Goal: Find specific page/section: Find specific page/section

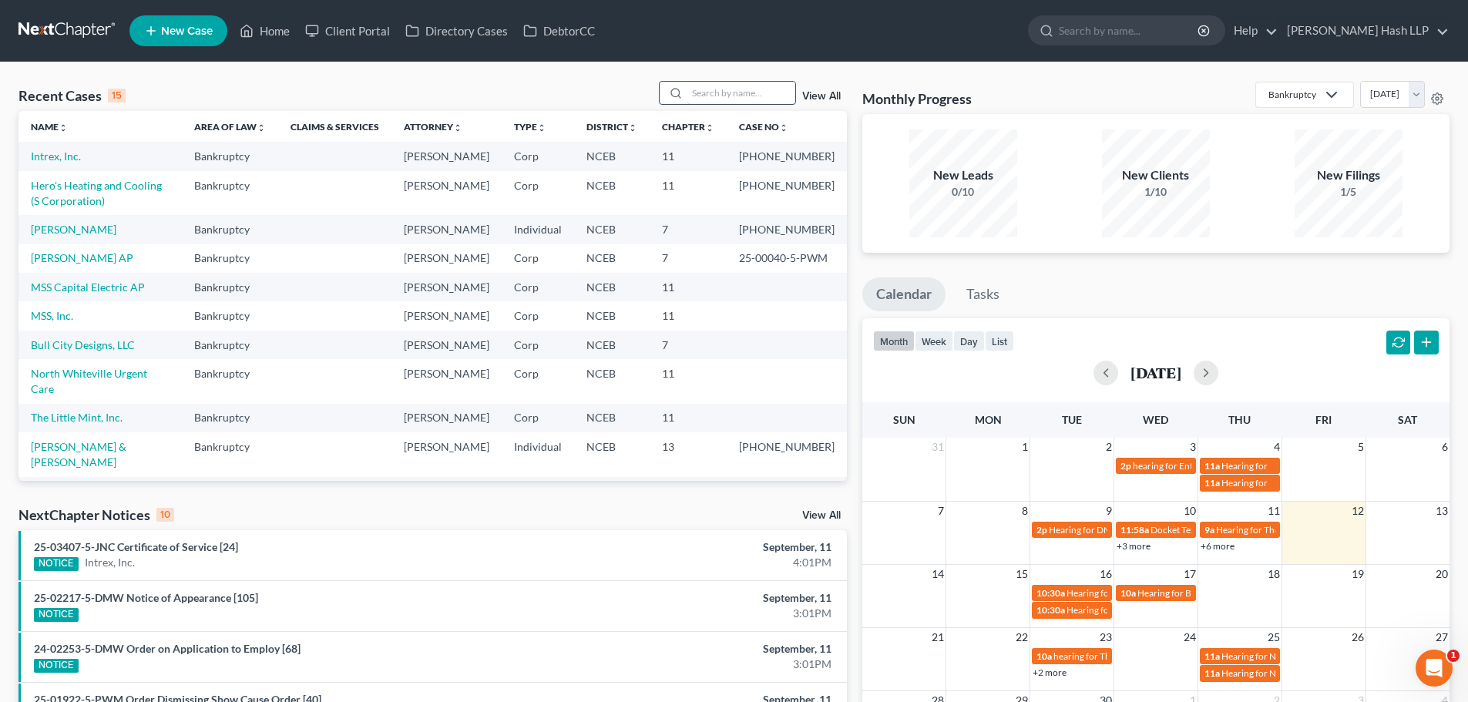
click at [706, 97] on input "search" at bounding box center [741, 93] width 108 height 22
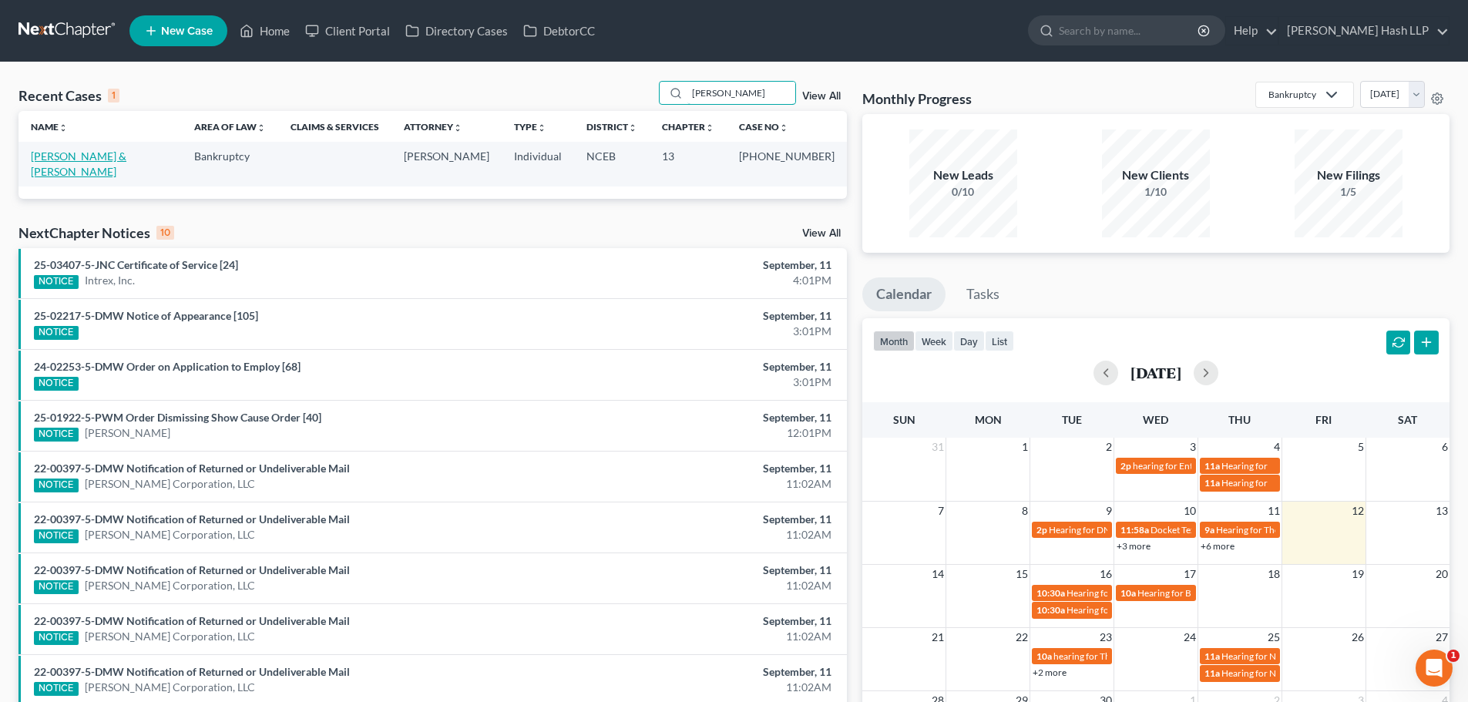
type input "[PERSON_NAME]"
click at [117, 158] on link "[PERSON_NAME] & [PERSON_NAME]" at bounding box center [79, 163] width 96 height 29
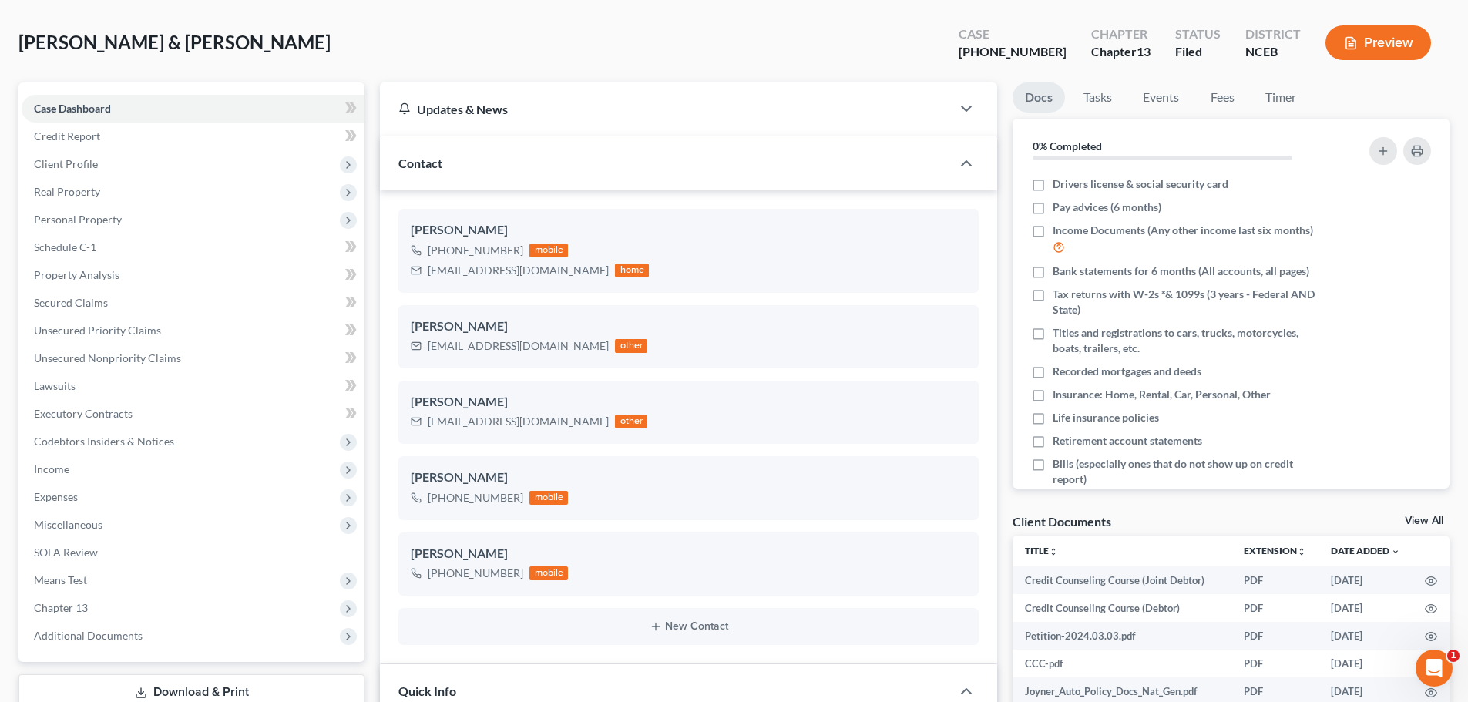
scroll to position [154, 0]
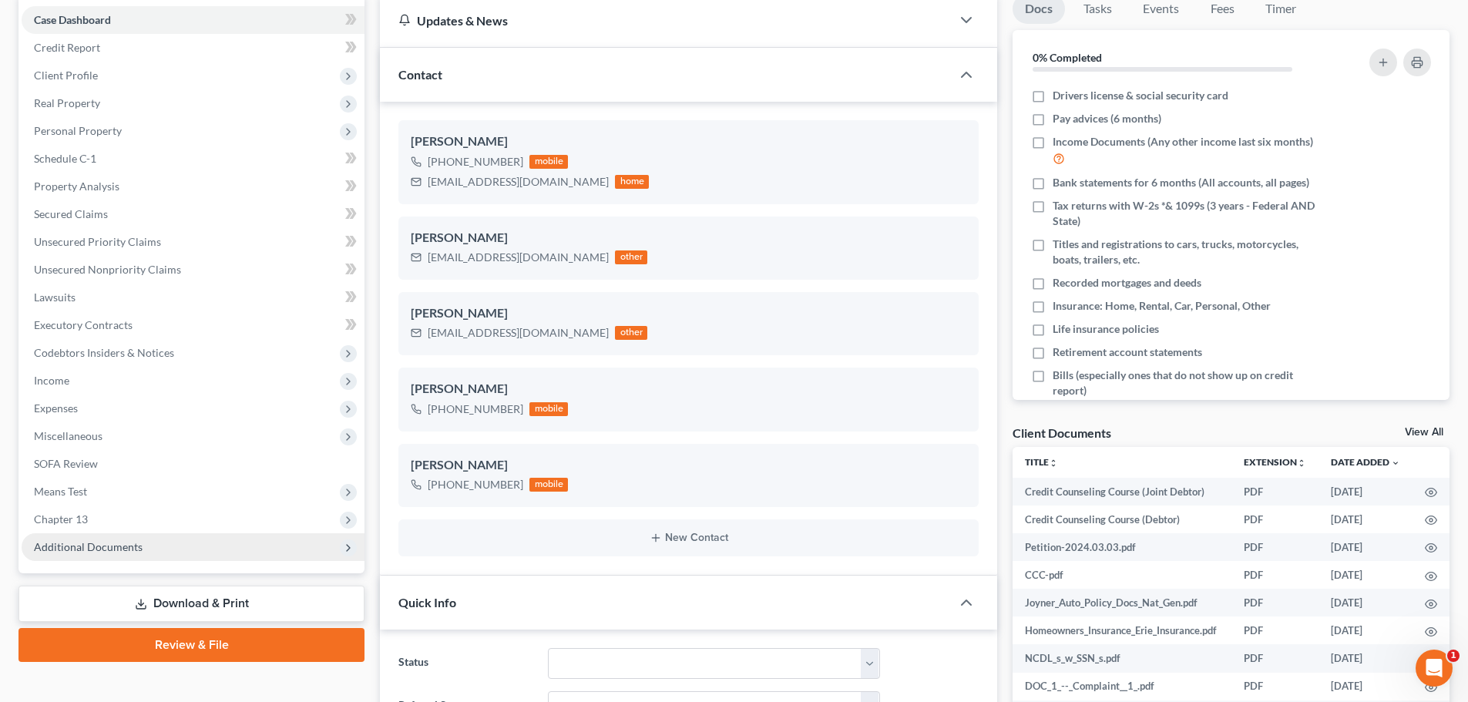
click at [112, 549] on span "Additional Documents" at bounding box center [88, 546] width 109 height 13
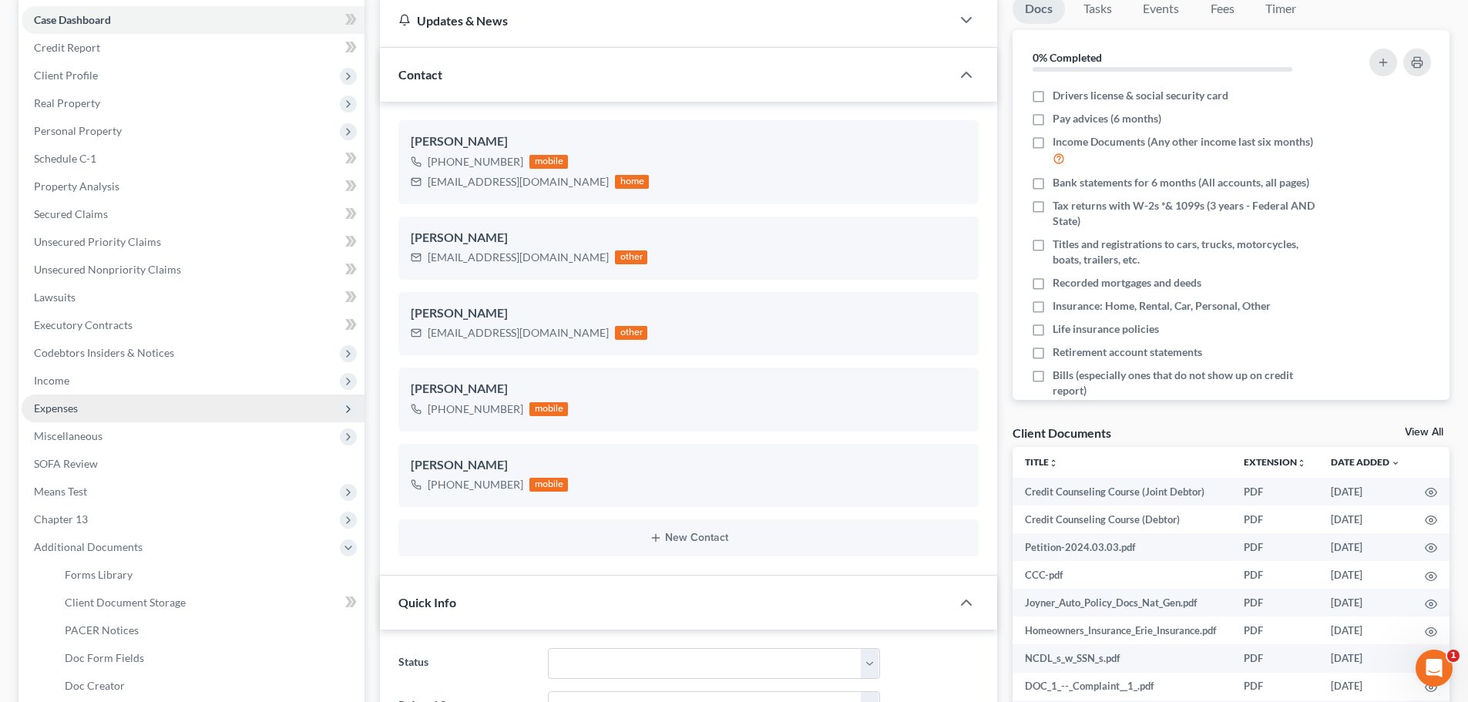
scroll to position [231, 0]
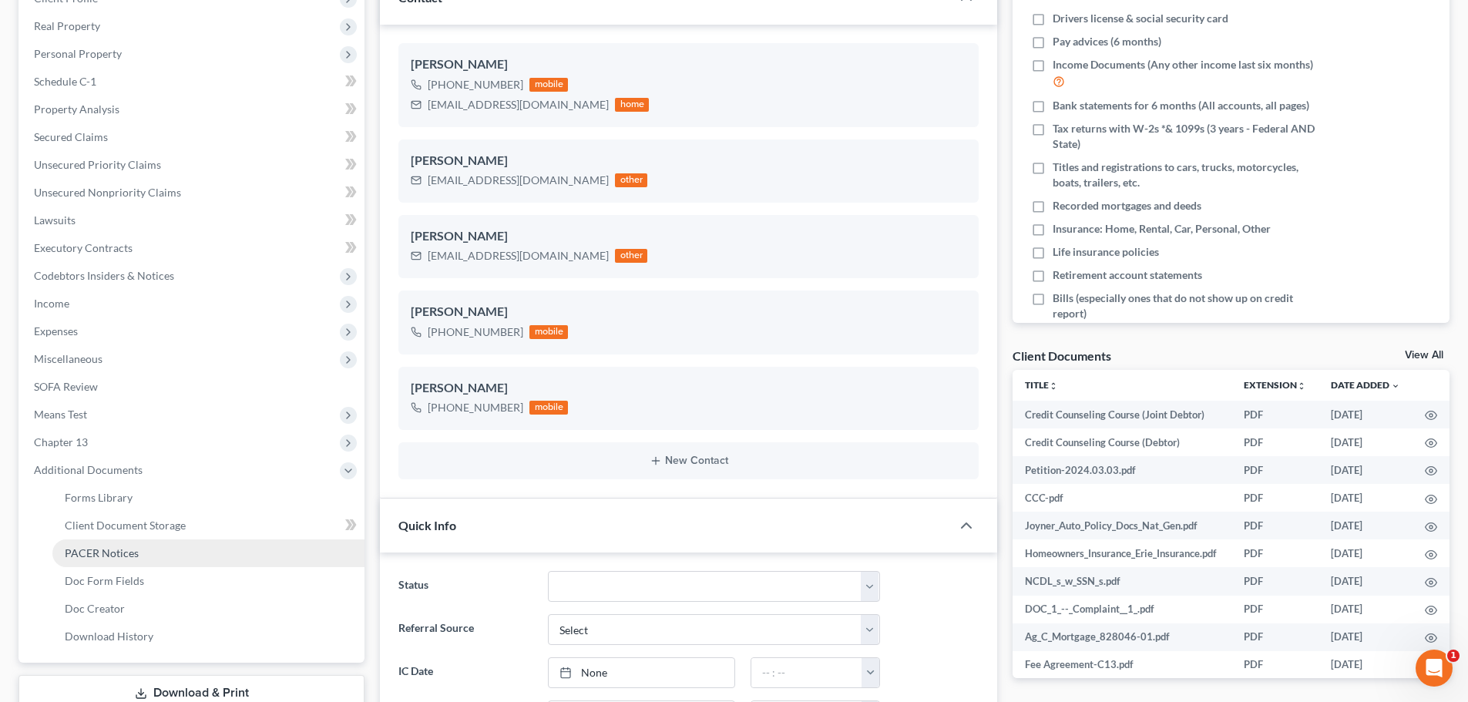
click at [112, 555] on span "PACER Notices" at bounding box center [102, 552] width 74 height 13
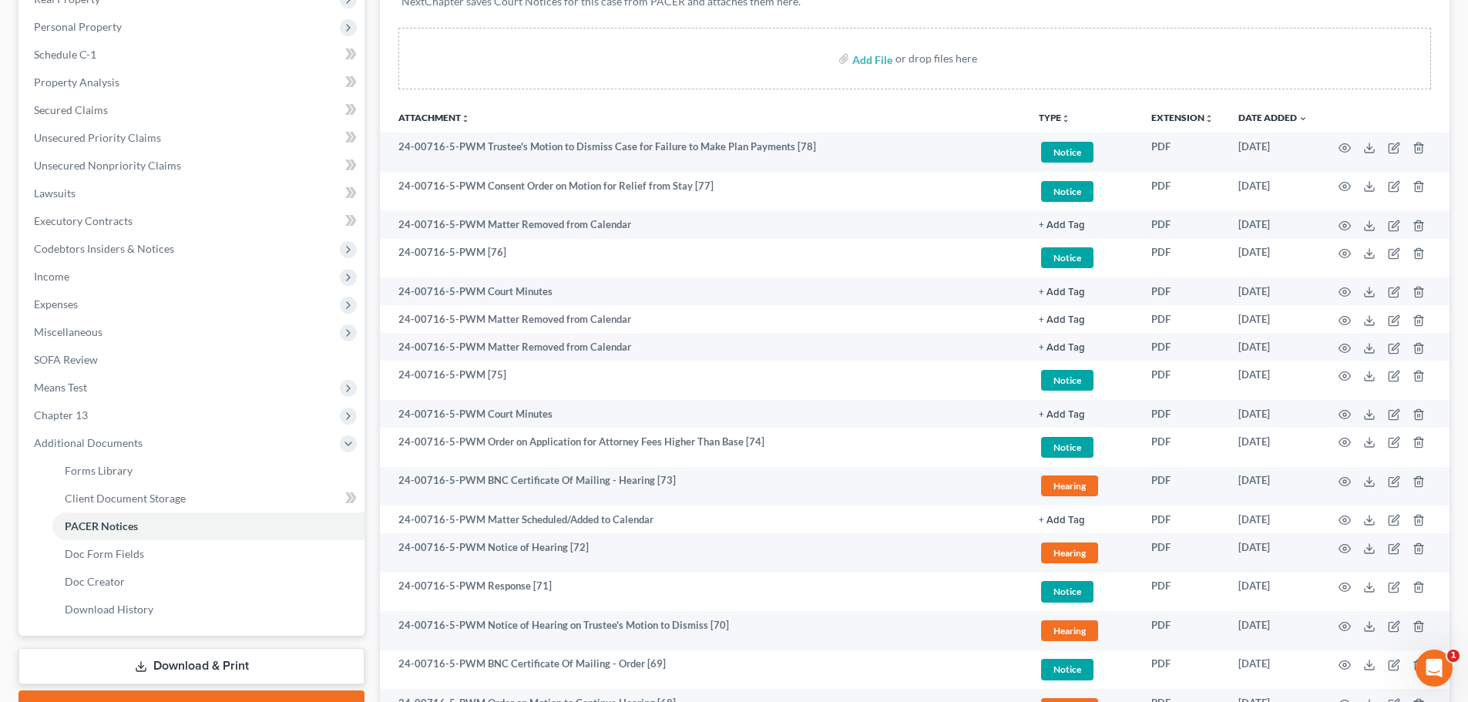
scroll to position [231, 0]
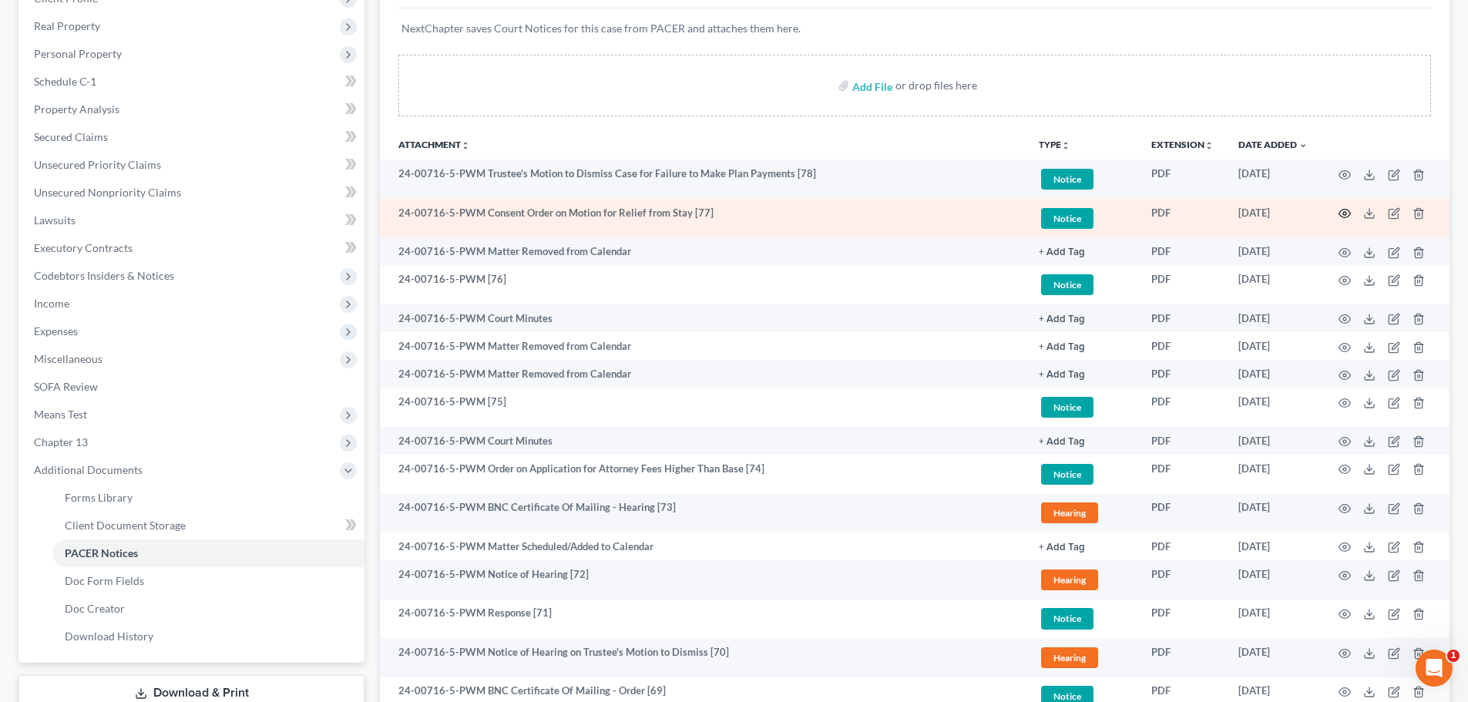
click at [1340, 213] on icon "button" at bounding box center [1345, 214] width 12 height 8
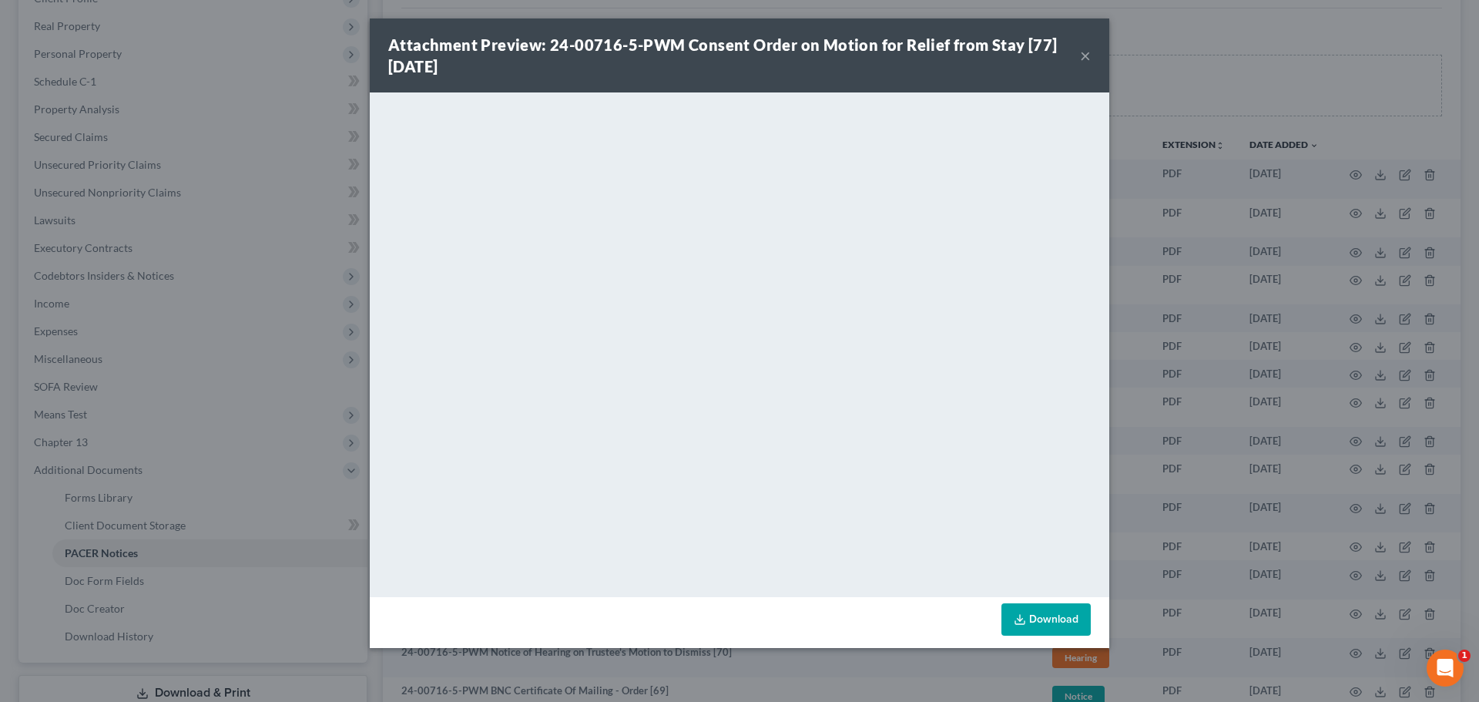
click at [1082, 58] on button "×" at bounding box center [1085, 55] width 11 height 18
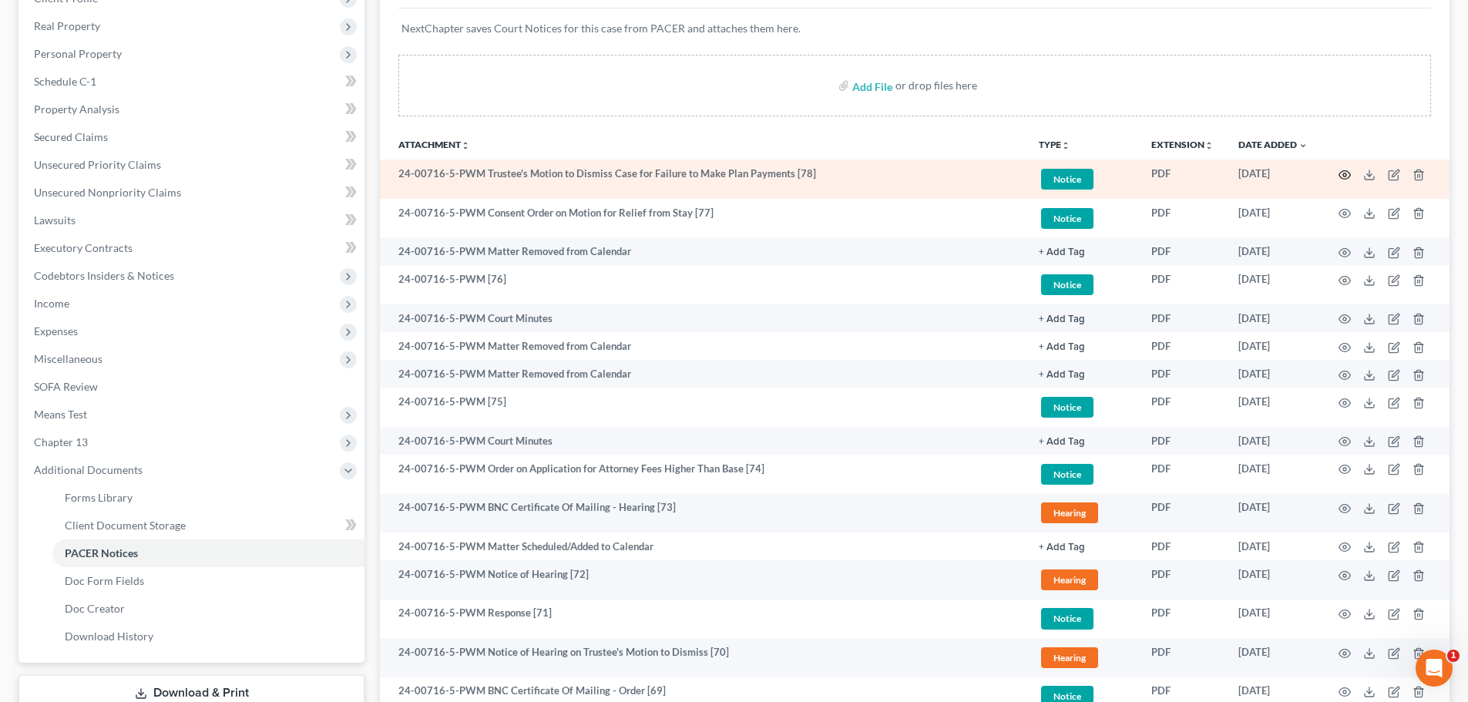
click at [1342, 173] on icon "button" at bounding box center [1344, 175] width 12 height 12
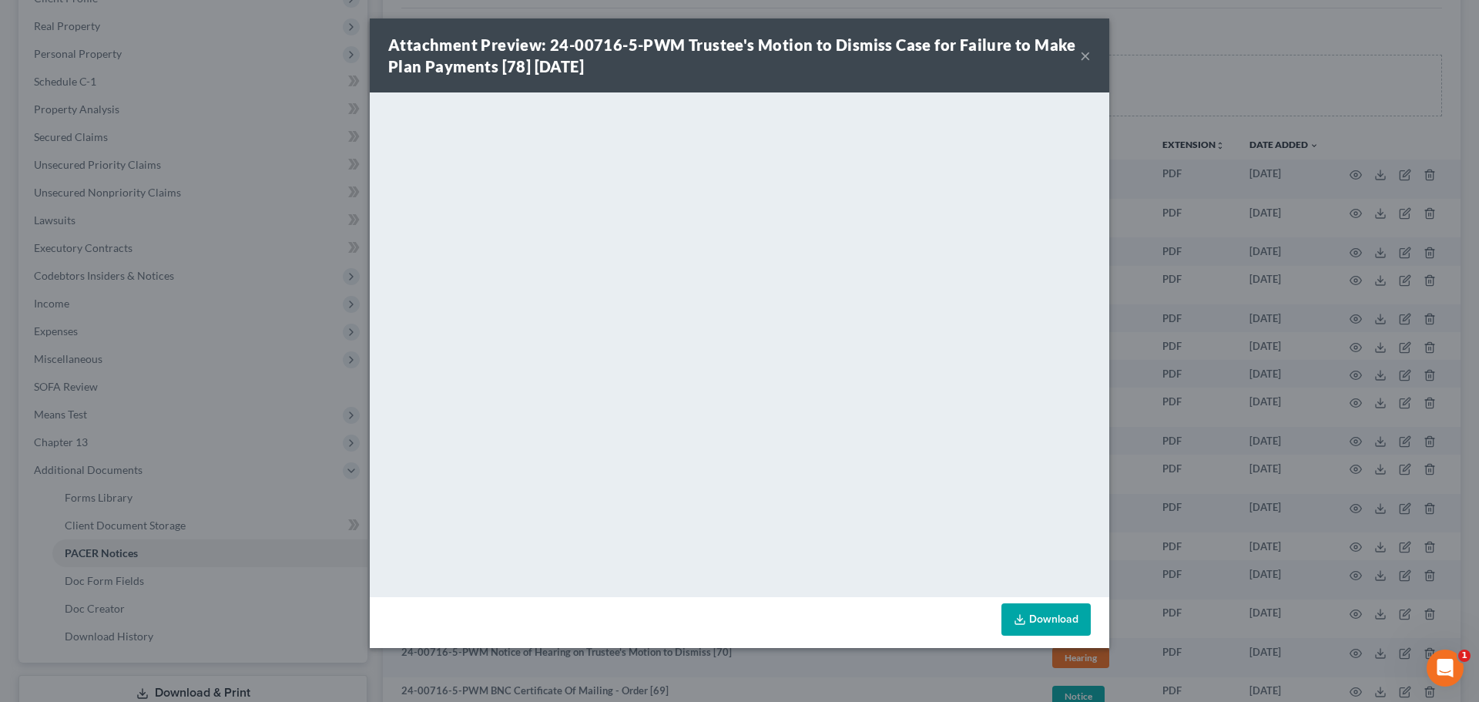
click at [1084, 55] on button "×" at bounding box center [1085, 55] width 11 height 18
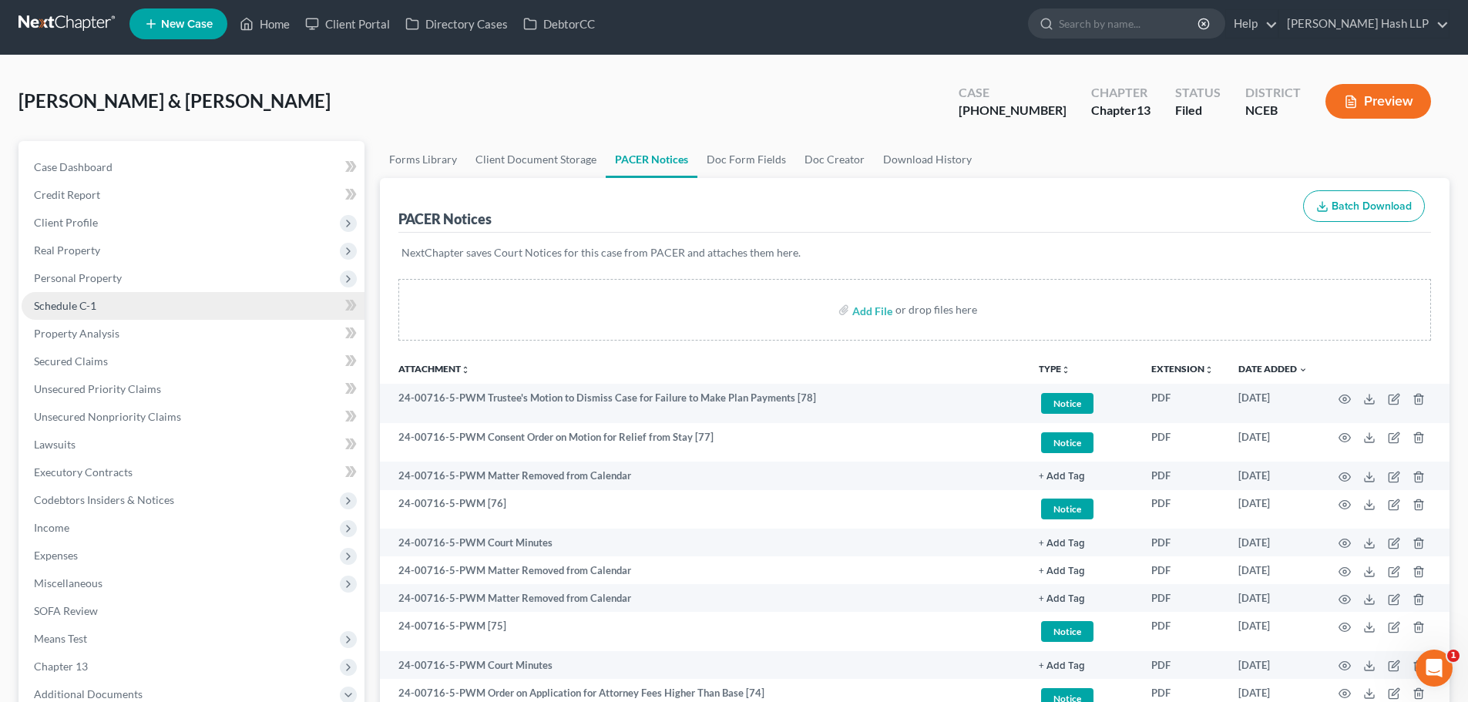
scroll to position [0, 0]
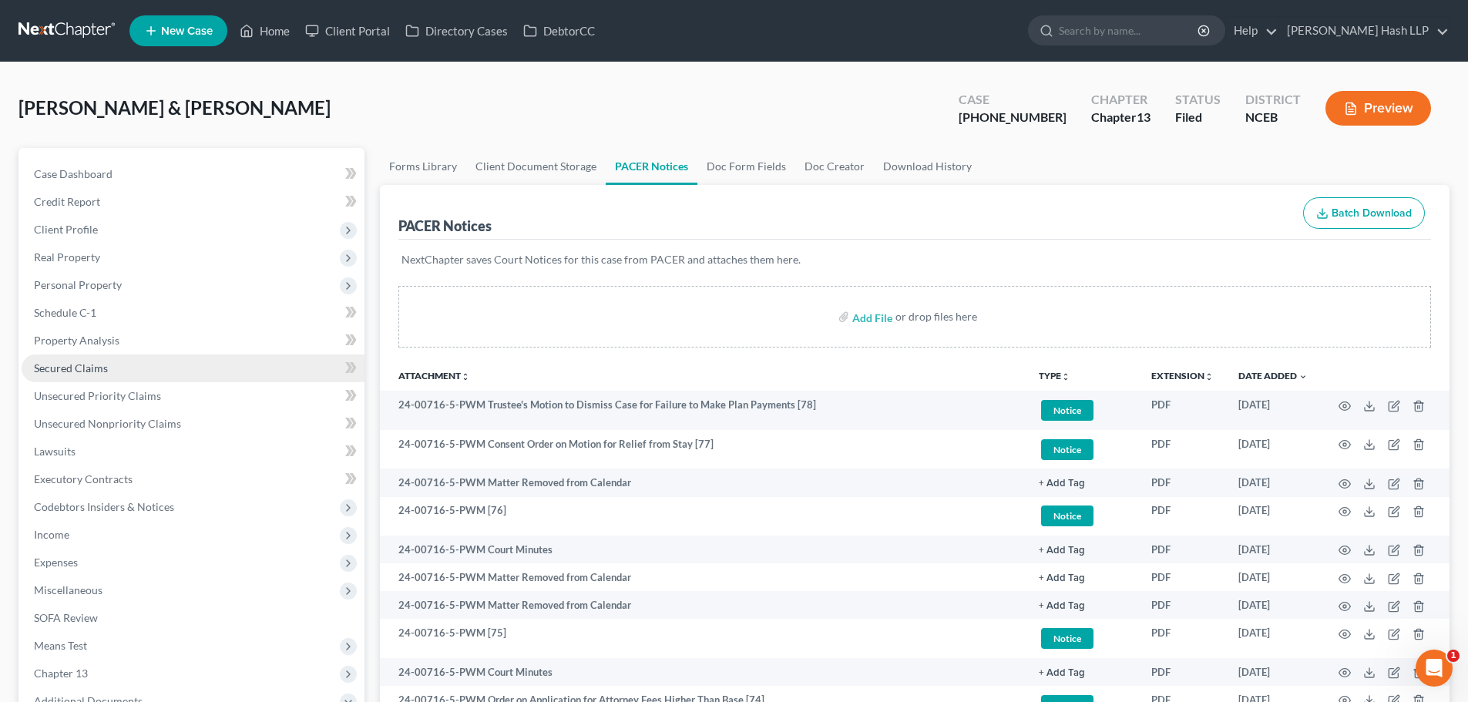
click at [88, 366] on span "Secured Claims" at bounding box center [71, 367] width 74 height 13
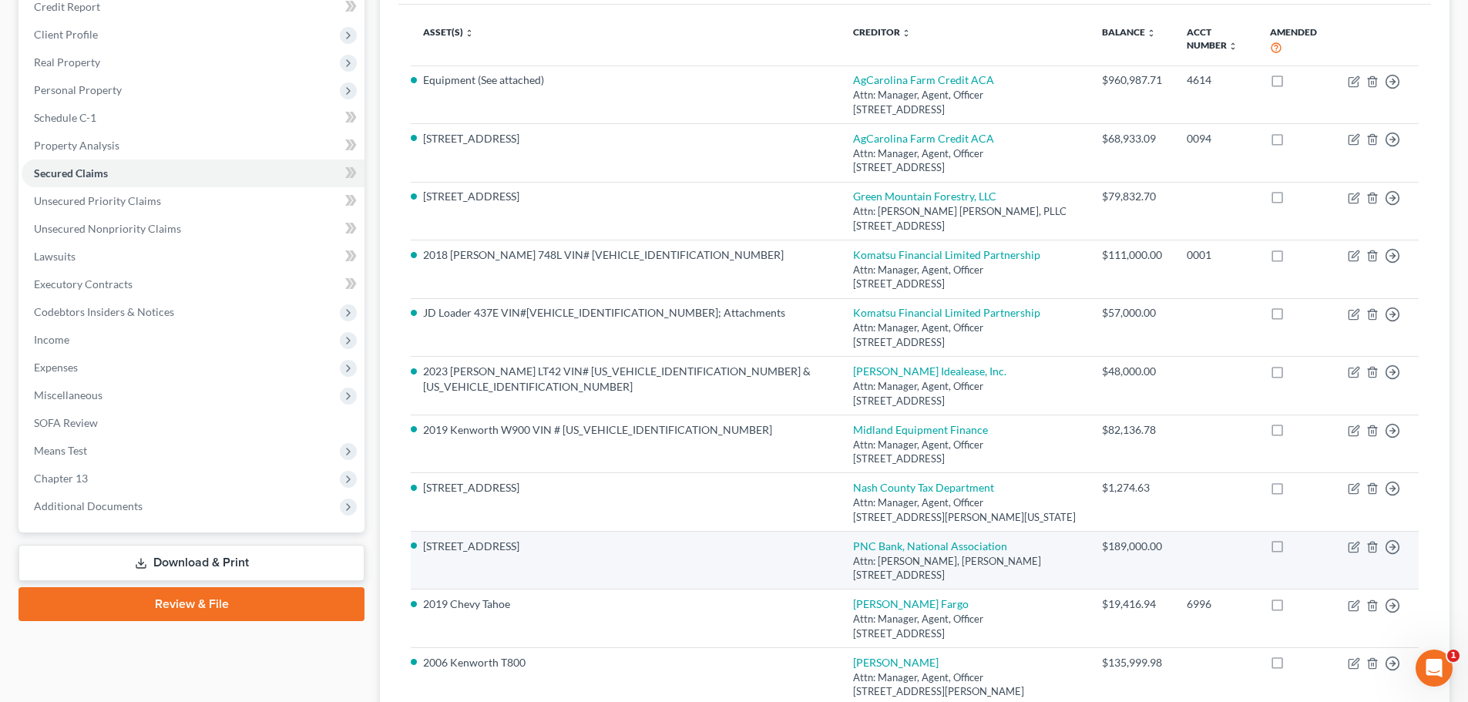
scroll to position [231, 0]
